Goal: Information Seeking & Learning: Learn about a topic

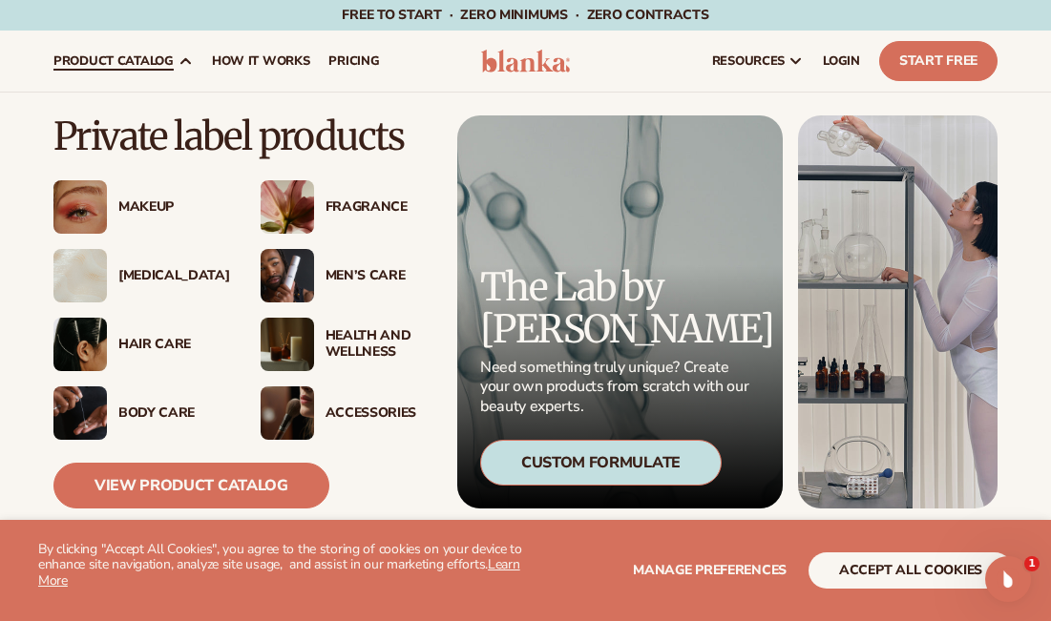
click at [154, 209] on div "Makeup" at bounding box center [170, 208] width 104 height 16
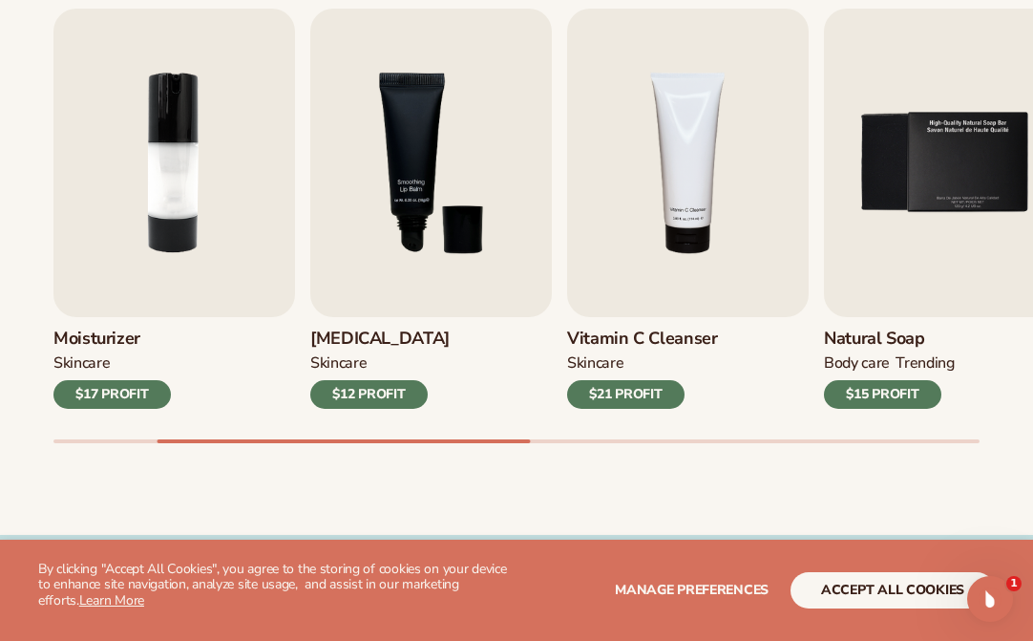
click at [453, 475] on div "Best sellers Private label products to start your beauty and self care line [DA…" at bounding box center [516, 192] width 1033 height 684
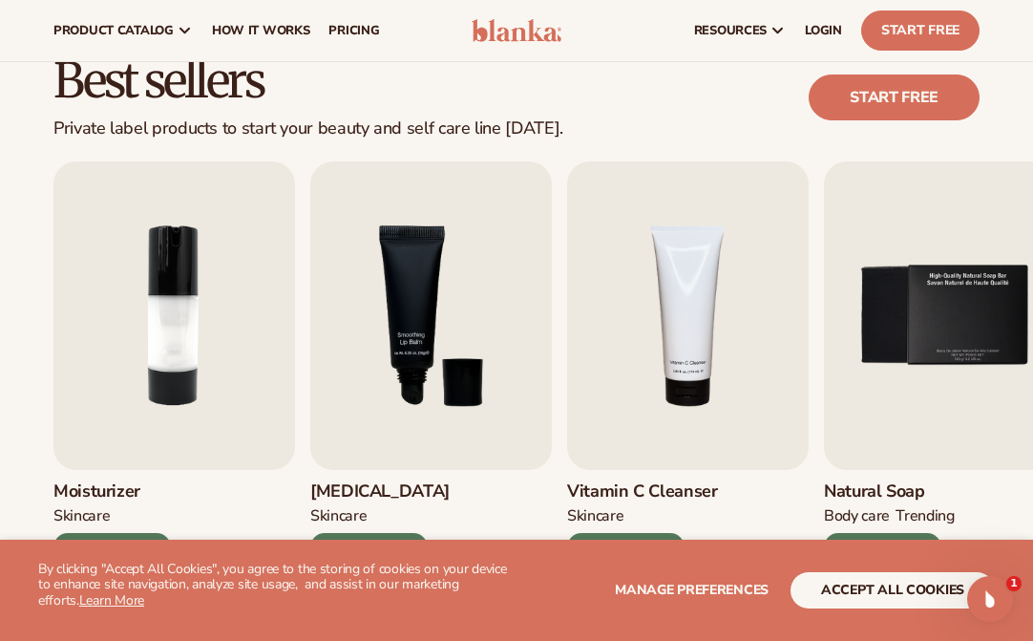
scroll to position [118, 0]
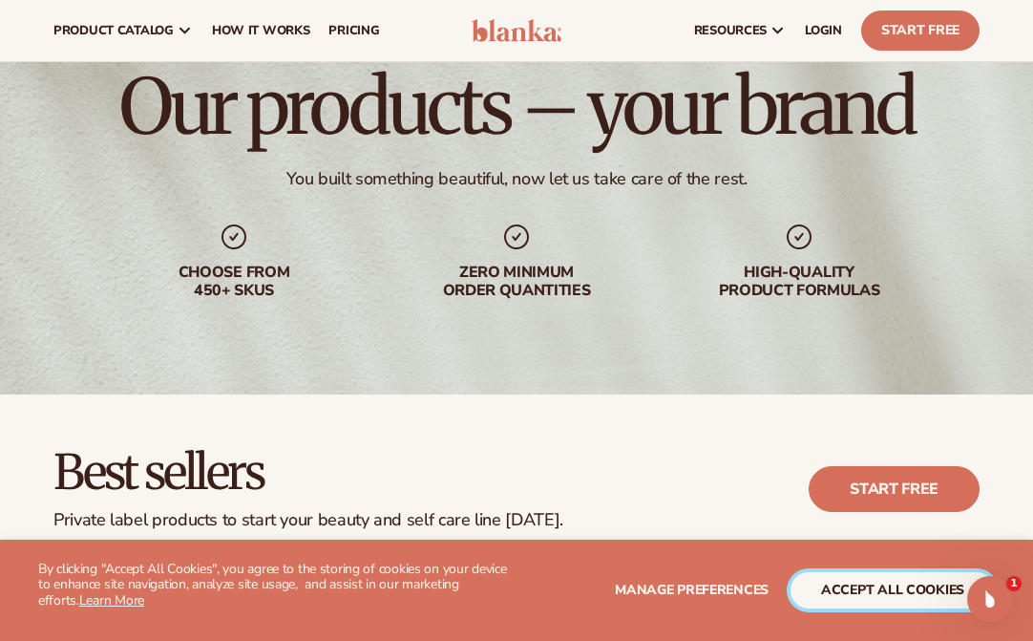
click at [834, 584] on button "accept all cookies" at bounding box center [892, 590] width 204 height 36
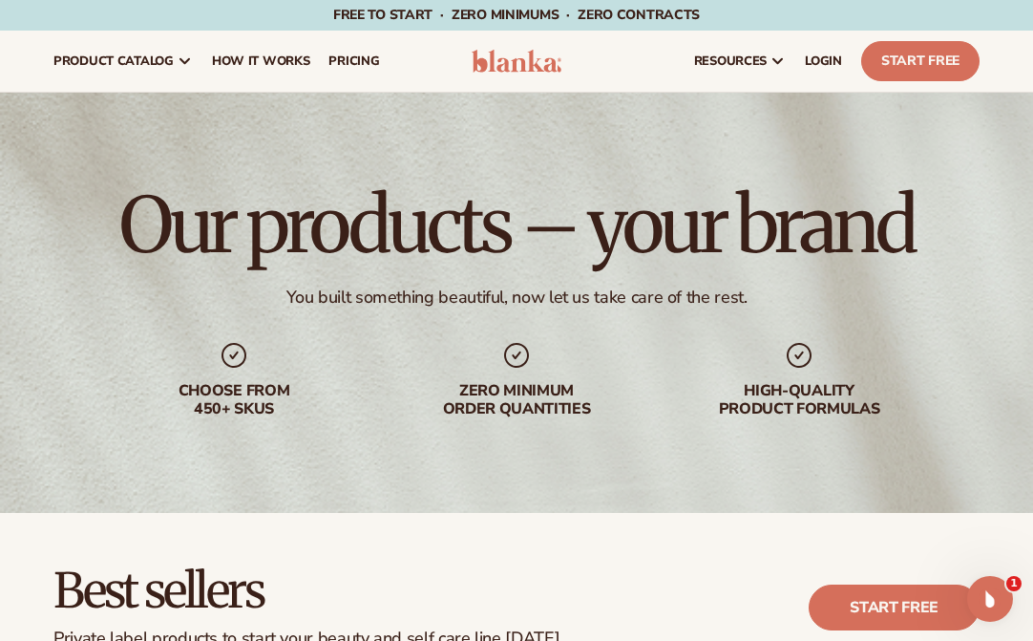
scroll to position [550, 0]
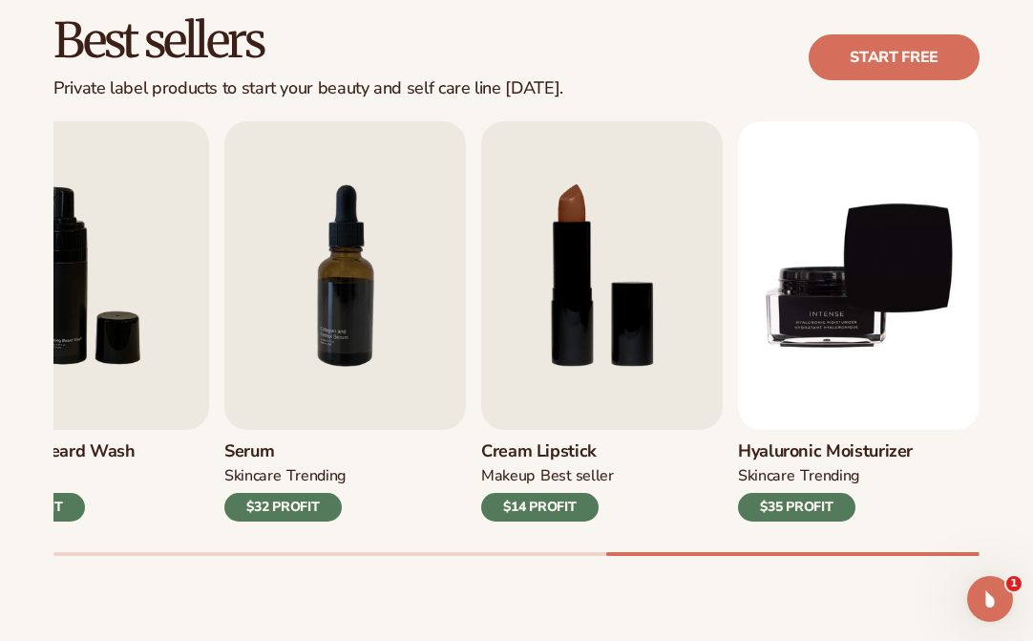
click at [629, 13] on div "Best sellers Private label products to start your beauty and self care line [DA…" at bounding box center [516, 305] width 1033 height 684
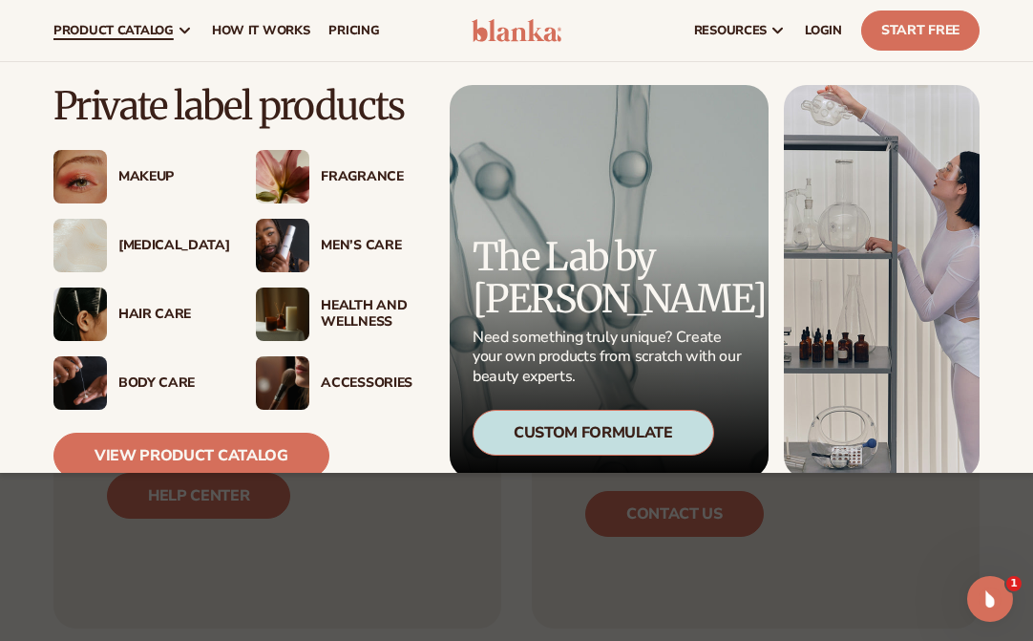
scroll to position [1661, 0]
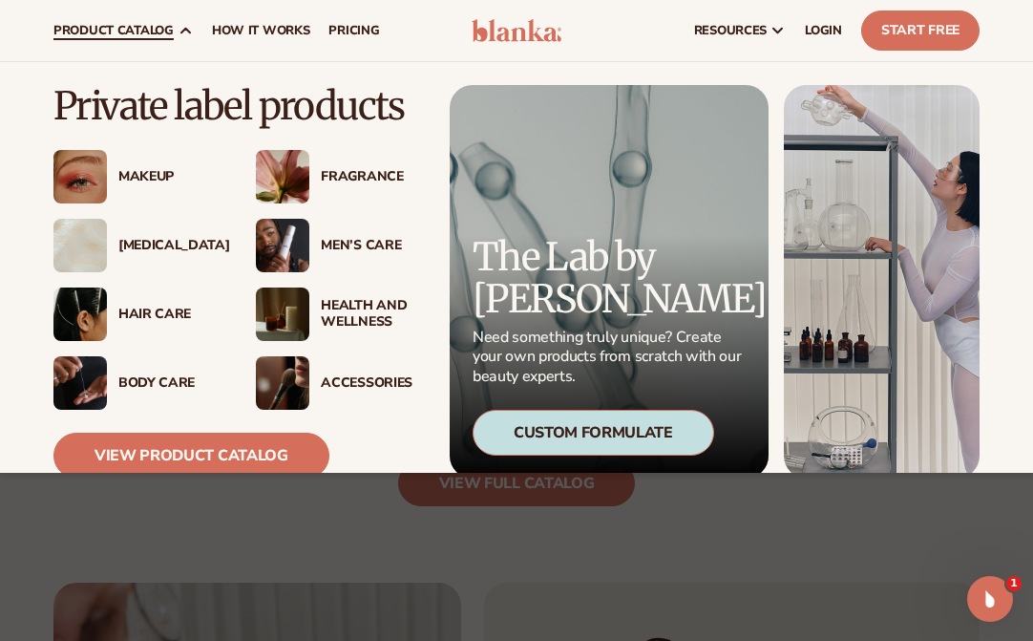
click at [145, 180] on div "Makeup" at bounding box center [167, 177] width 99 height 16
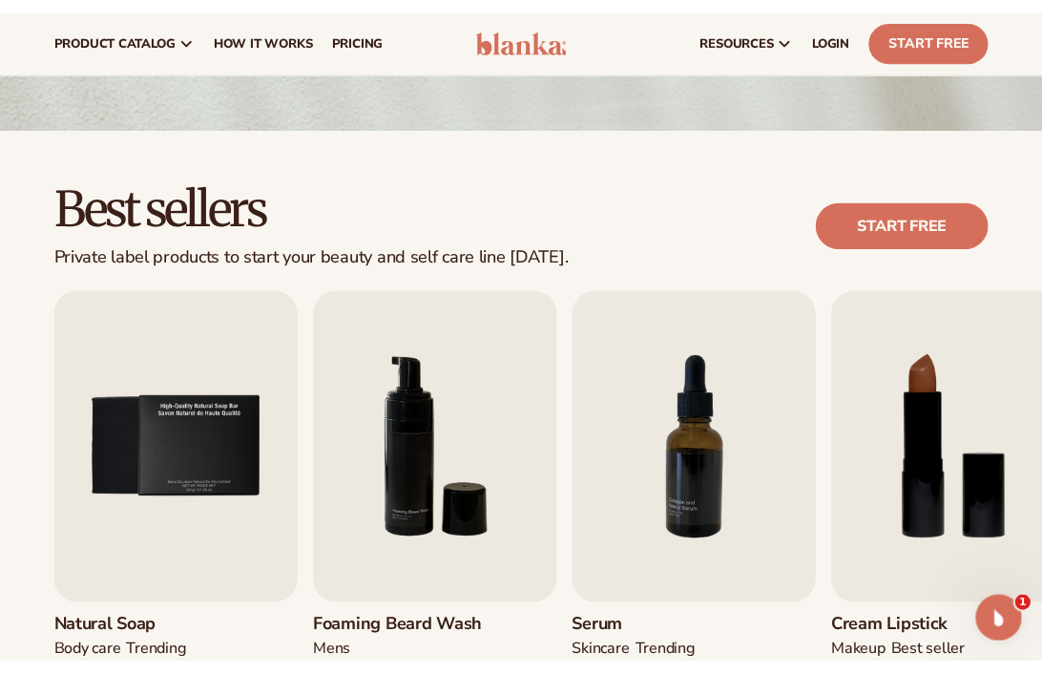
scroll to position [338, 0]
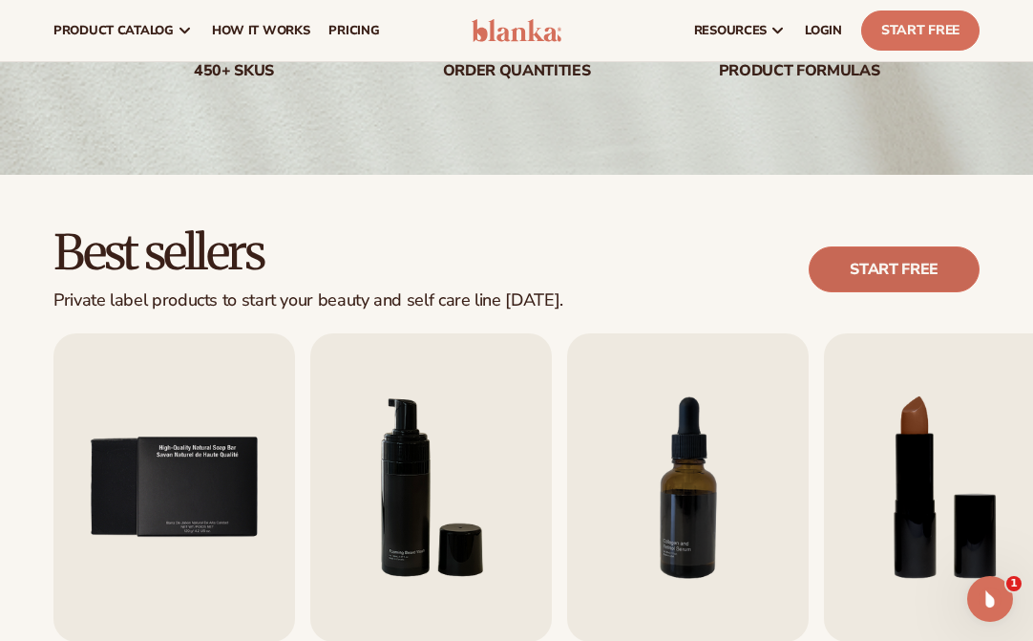
click at [876, 274] on link "Start free" at bounding box center [894, 269] width 171 height 46
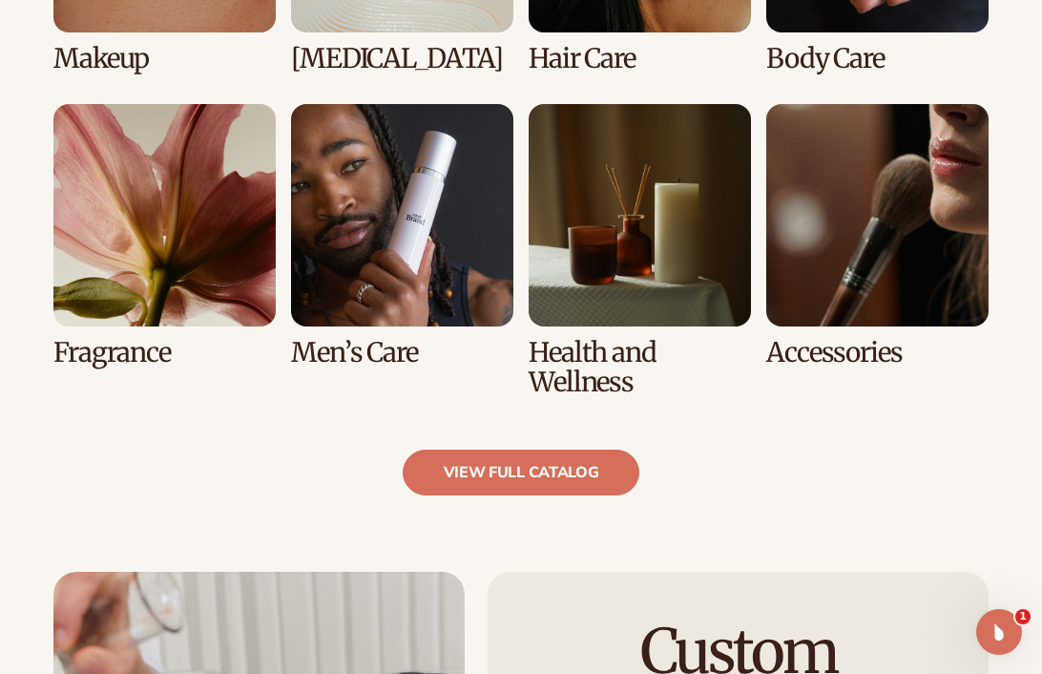
scroll to position [2112, 0]
